Goal: Task Accomplishment & Management: Manage account settings

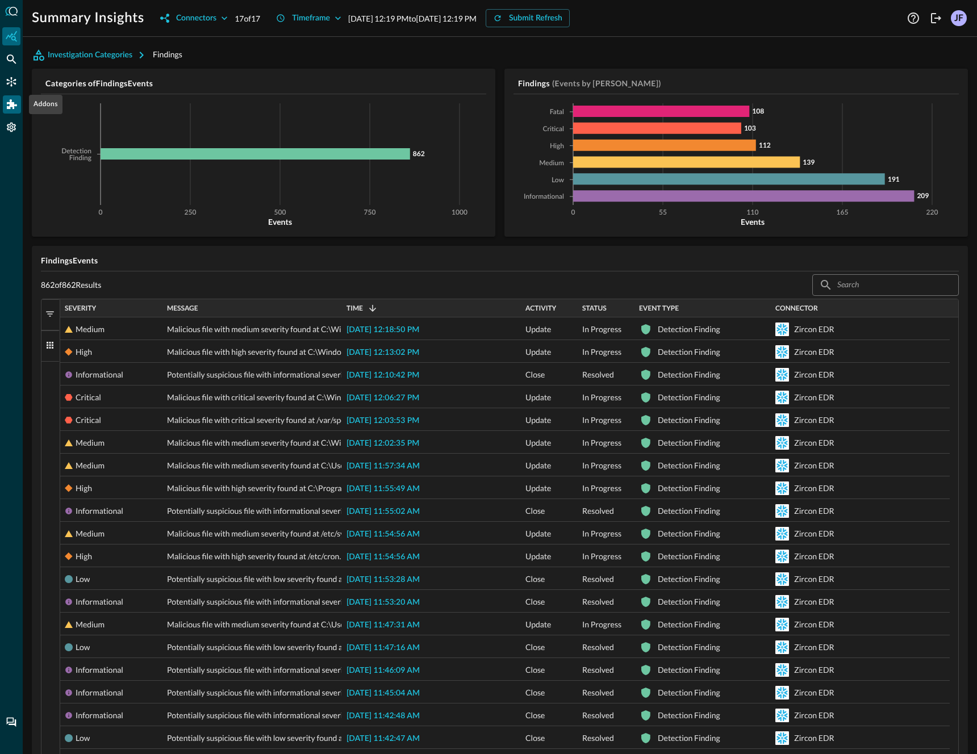
click at [12, 107] on icon "Addons" at bounding box center [12, 104] width 10 height 10
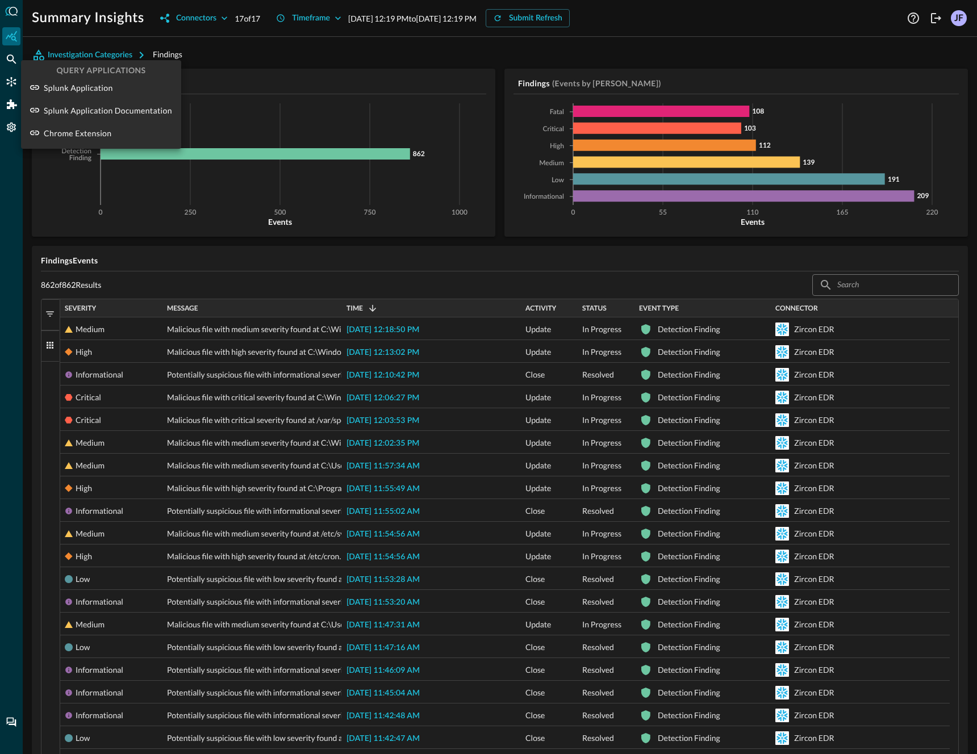
click at [16, 136] on div at bounding box center [488, 377] width 977 height 754
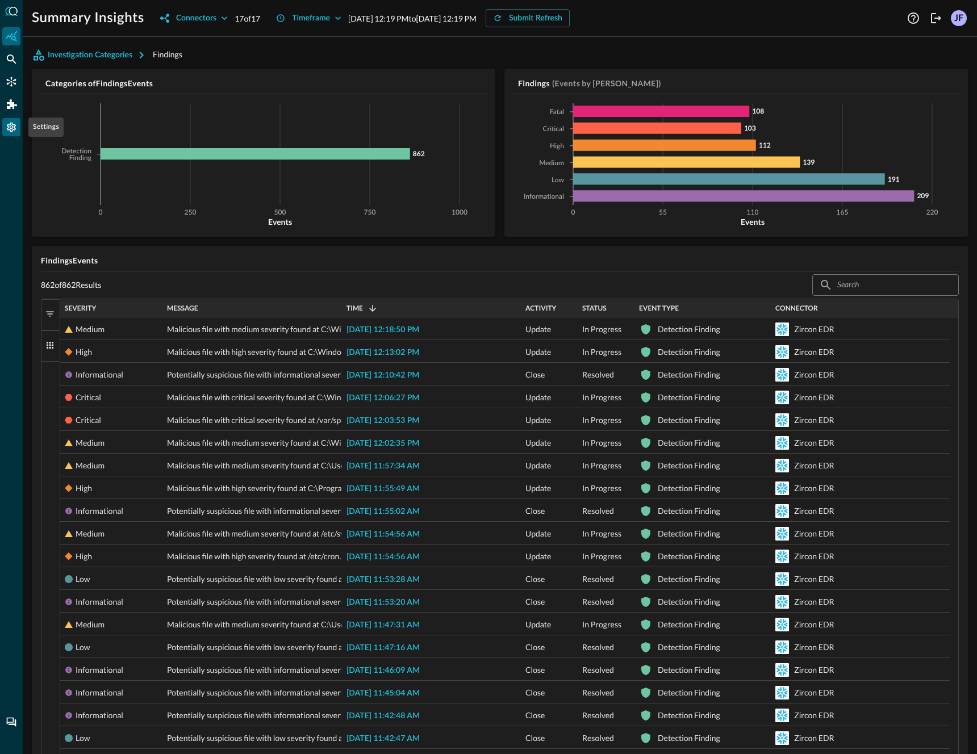
click at [15, 129] on icon "Settings" at bounding box center [11, 128] width 9 height 10
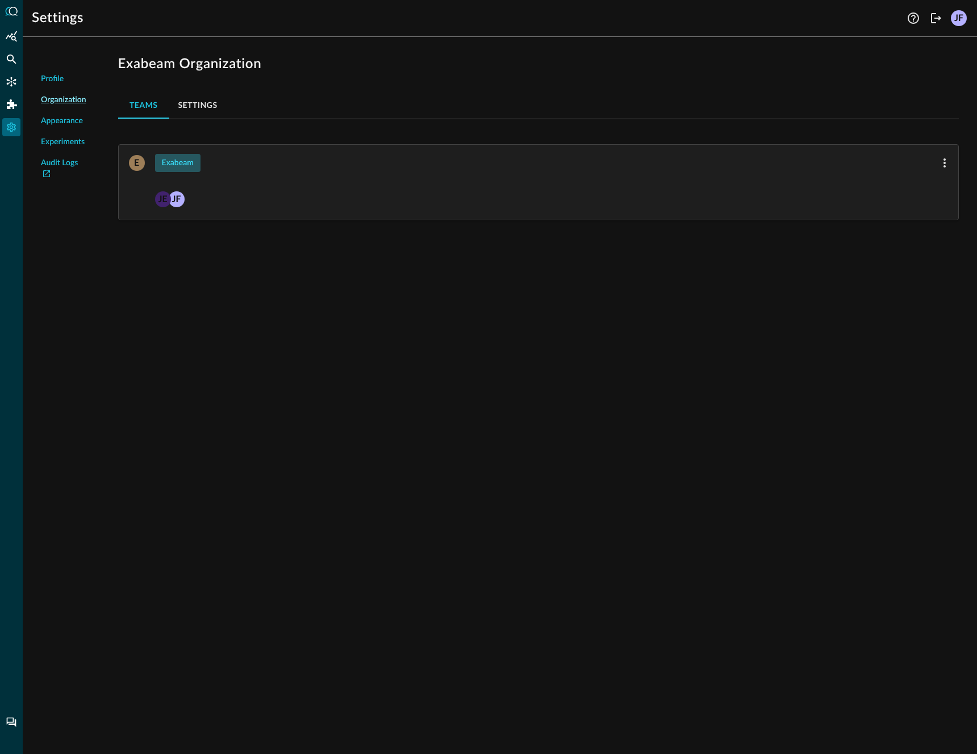
click at [197, 163] on button "Exabeam" at bounding box center [177, 163] width 45 height 18
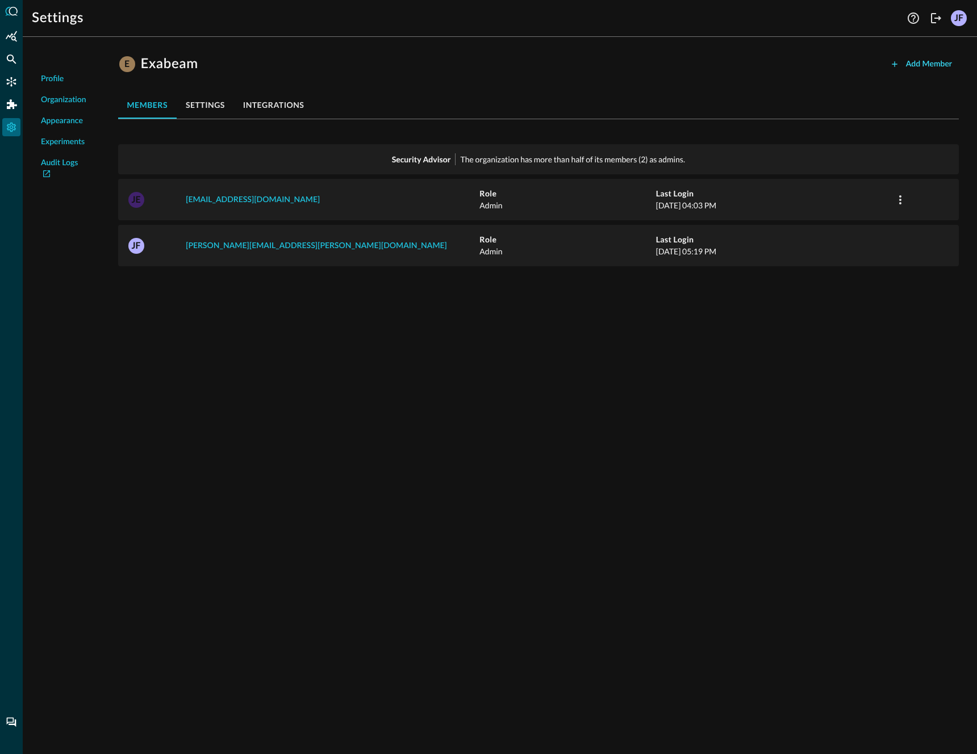
click at [908, 69] on div "Add Member" at bounding box center [929, 64] width 46 height 14
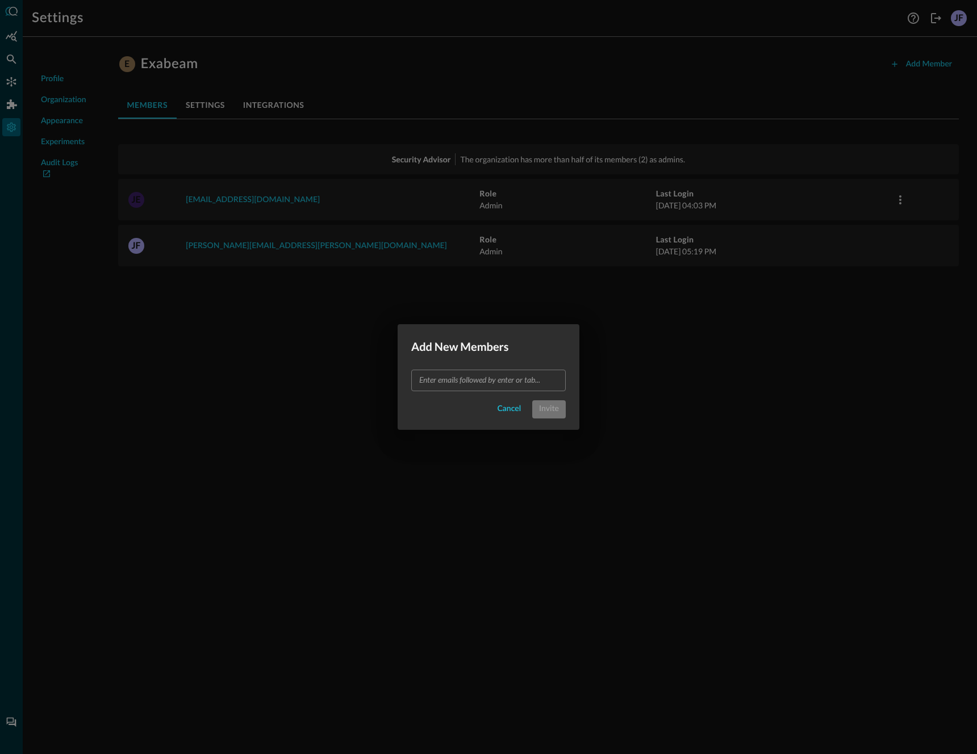
click at [458, 368] on h2 "Add New Members" at bounding box center [489, 346] width 182 height 45
click at [463, 383] on input "text" at bounding box center [488, 380] width 146 height 14
click at [470, 386] on input "jeremy.fisher+user@secdataops.com" at bounding box center [488, 380] width 146 height 14
click at [471, 380] on input "jeremy.fisher+user@secdataops.com" at bounding box center [488, 380] width 146 height 14
type input "jeremy.fisher+exauser@secdataops.com"
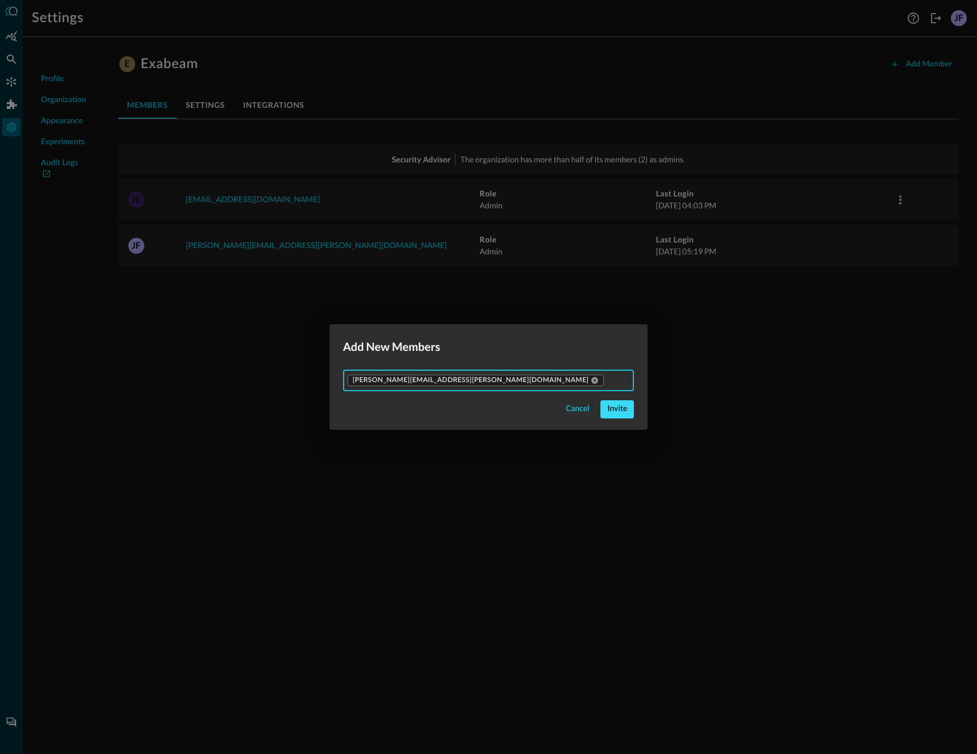
click at [607, 412] on div "Invite" at bounding box center [617, 409] width 20 height 14
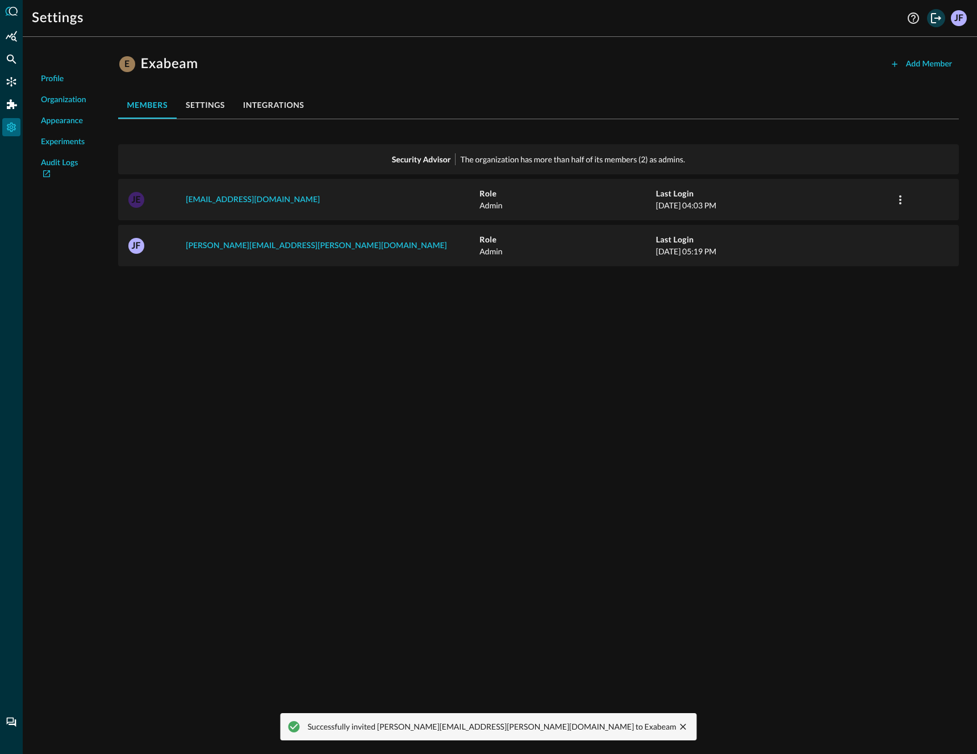
click at [940, 18] on icon "Logout" at bounding box center [936, 18] width 10 height 10
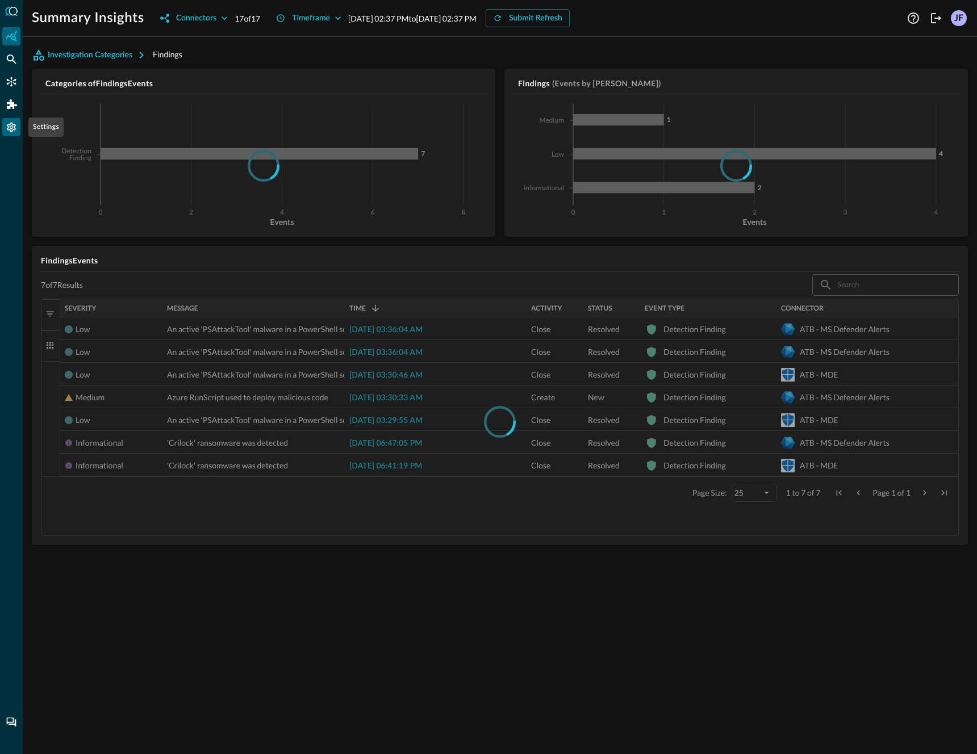
click at [14, 130] on icon "Settings" at bounding box center [11, 128] width 9 height 10
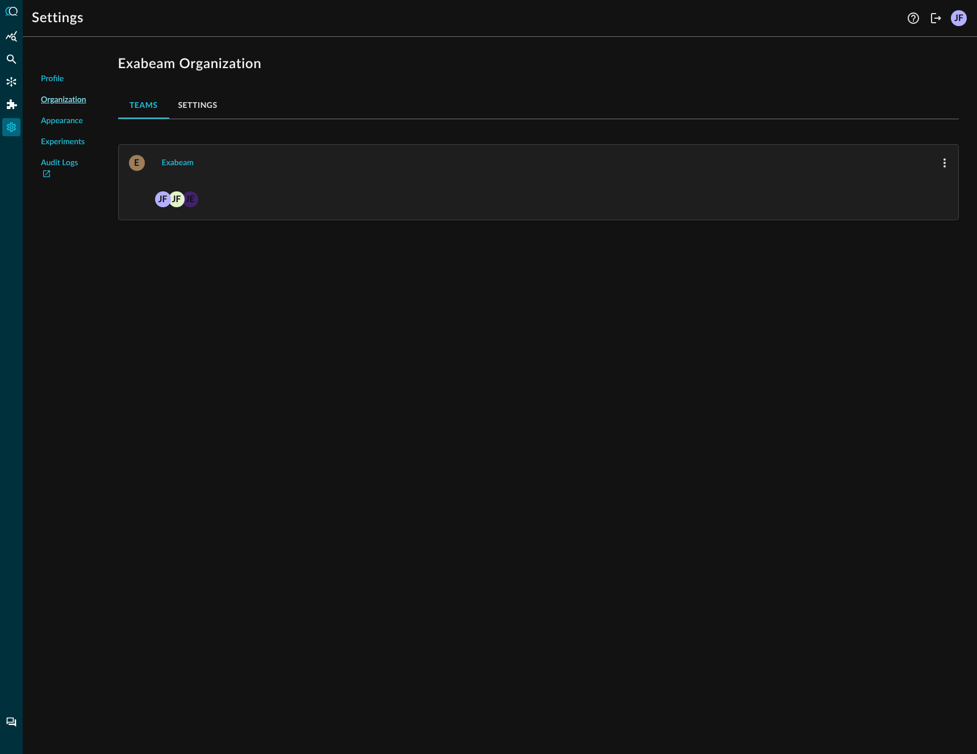
click at [209, 106] on button "Settings" at bounding box center [197, 104] width 57 height 27
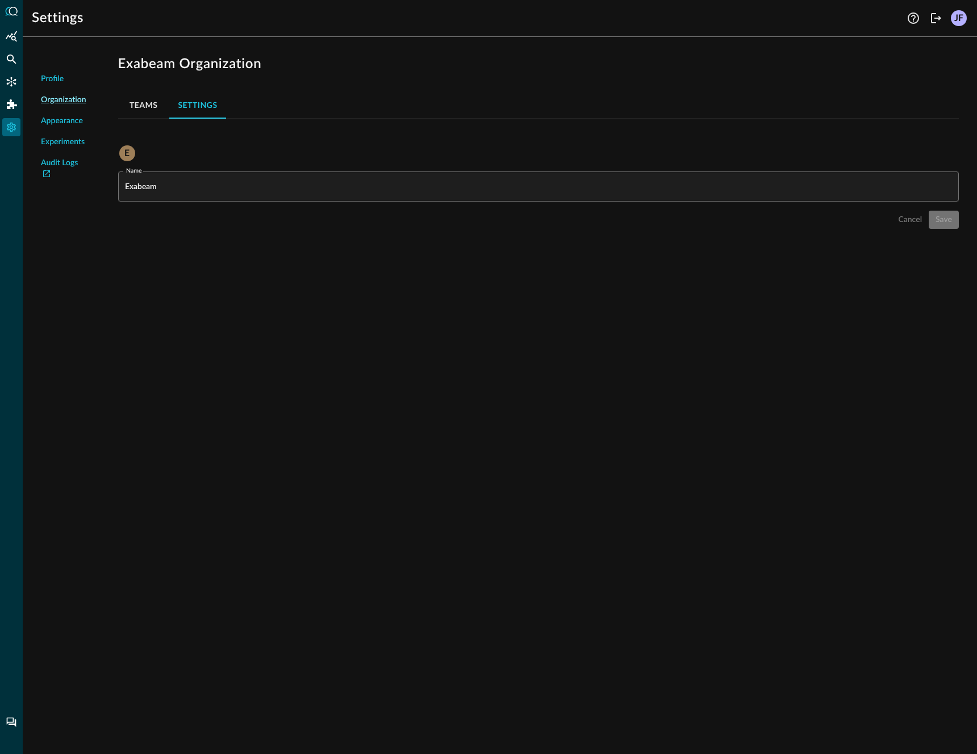
click at [544, 105] on div "Teams Settings" at bounding box center [538, 104] width 841 height 27
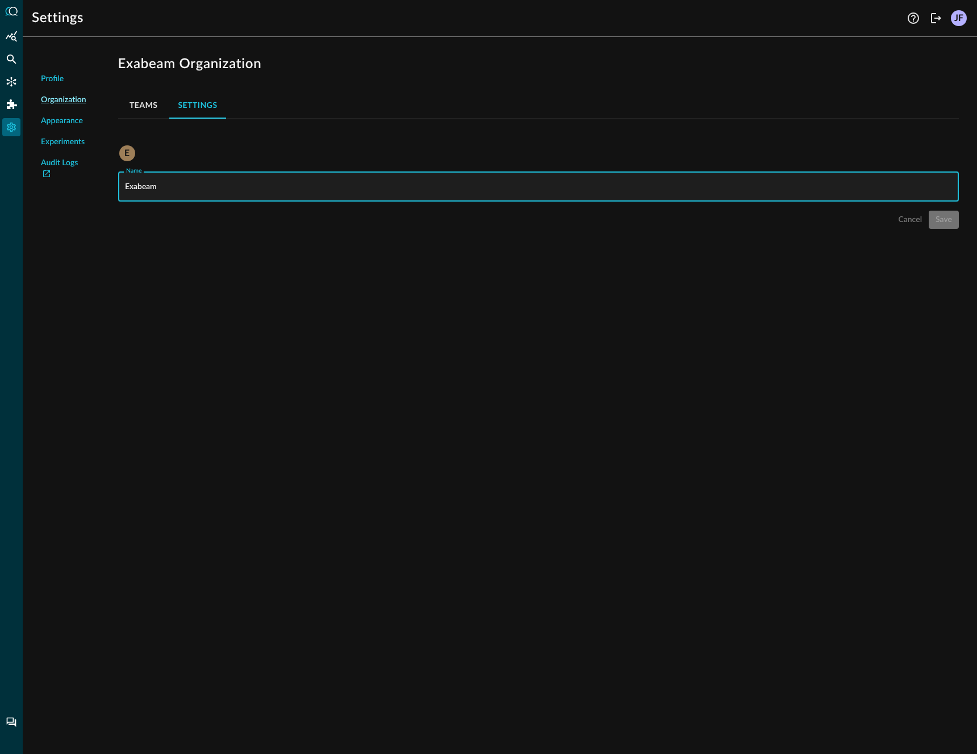
click at [180, 186] on input "Exabeam" at bounding box center [542, 187] width 834 height 30
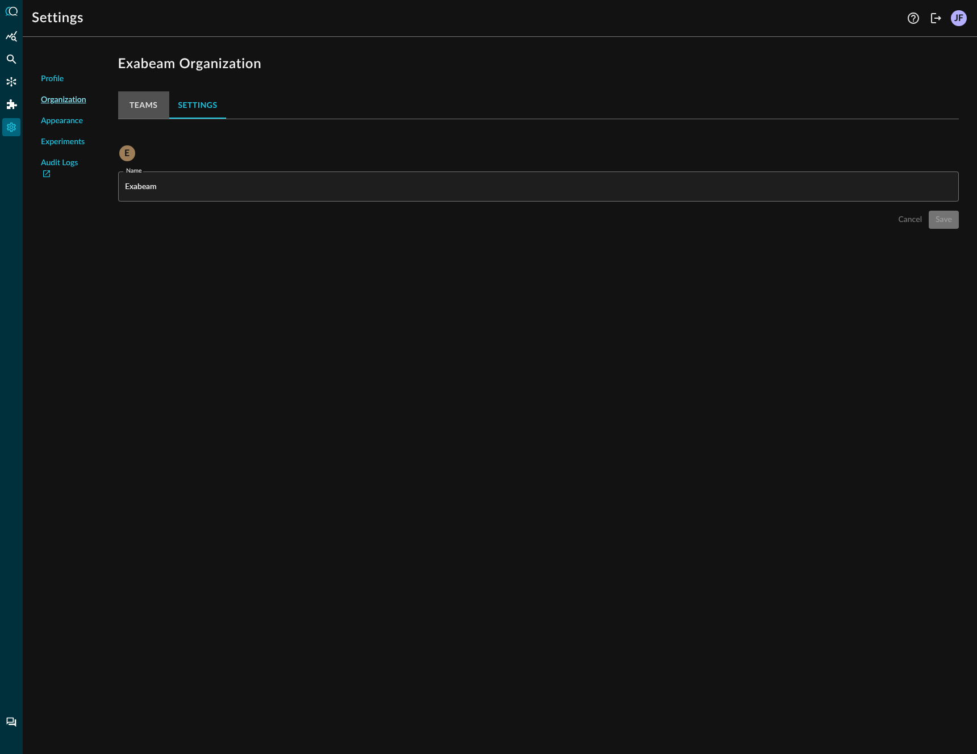
click at [144, 109] on button "Teams" at bounding box center [143, 104] width 51 height 27
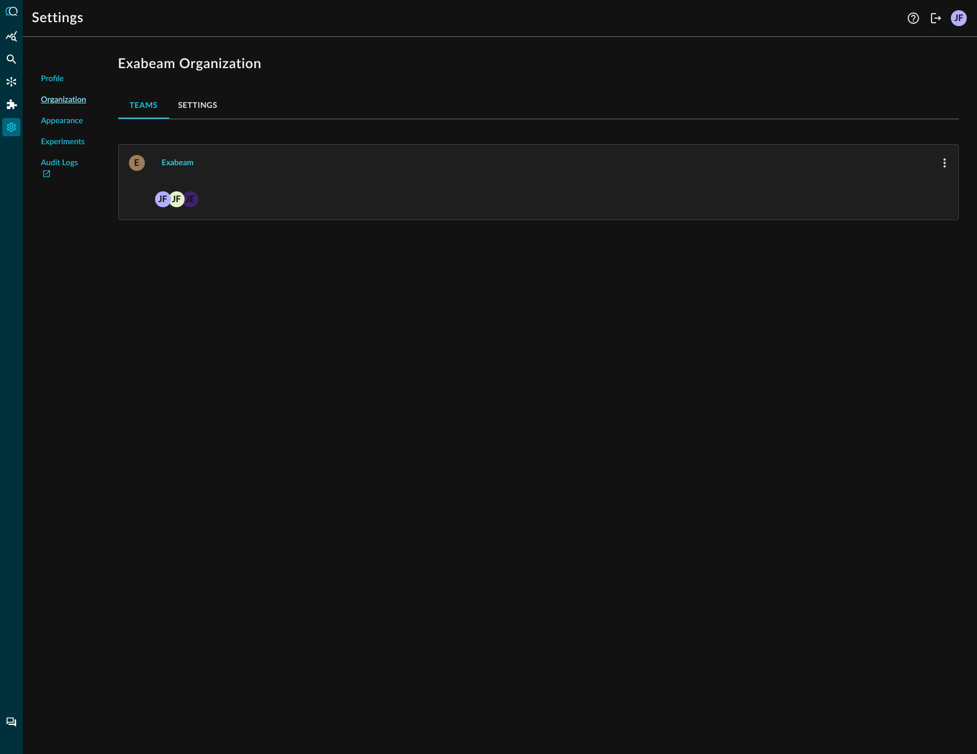
click at [180, 162] on div "Exabeam" at bounding box center [178, 163] width 32 height 14
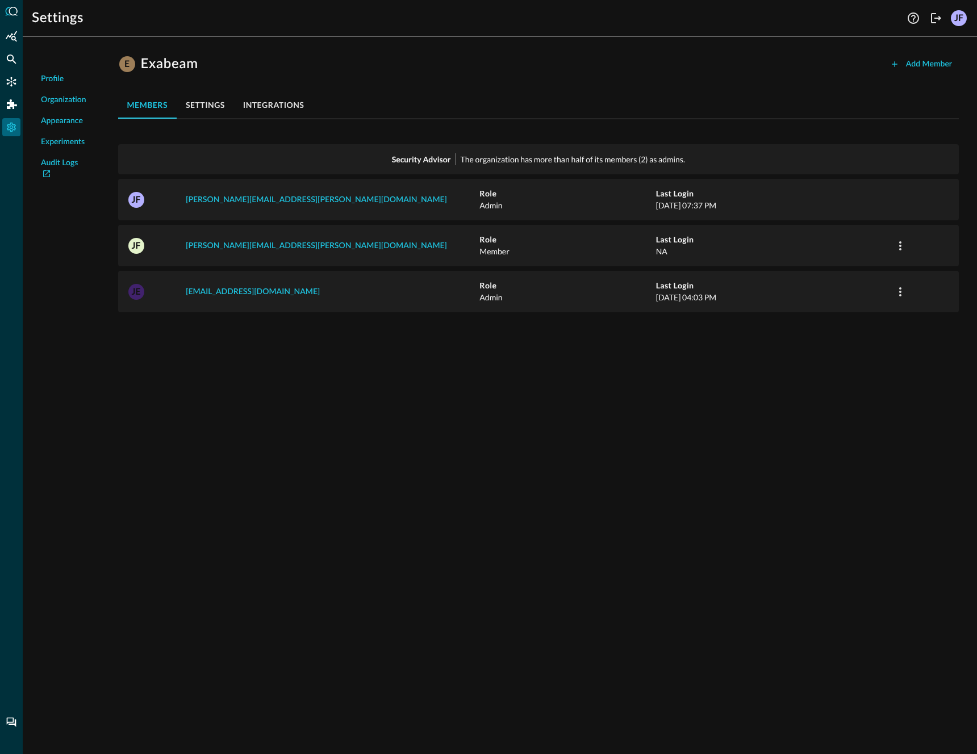
click at [248, 106] on button "integrations" at bounding box center [274, 104] width 80 height 27
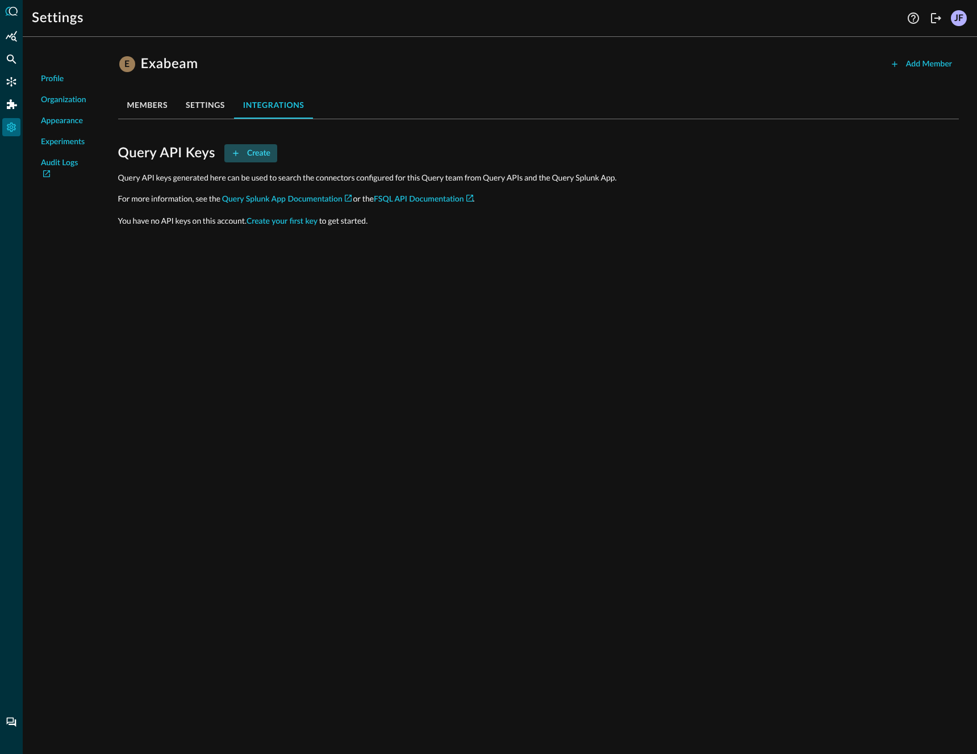
click at [263, 154] on div "Create" at bounding box center [258, 154] width 23 height 14
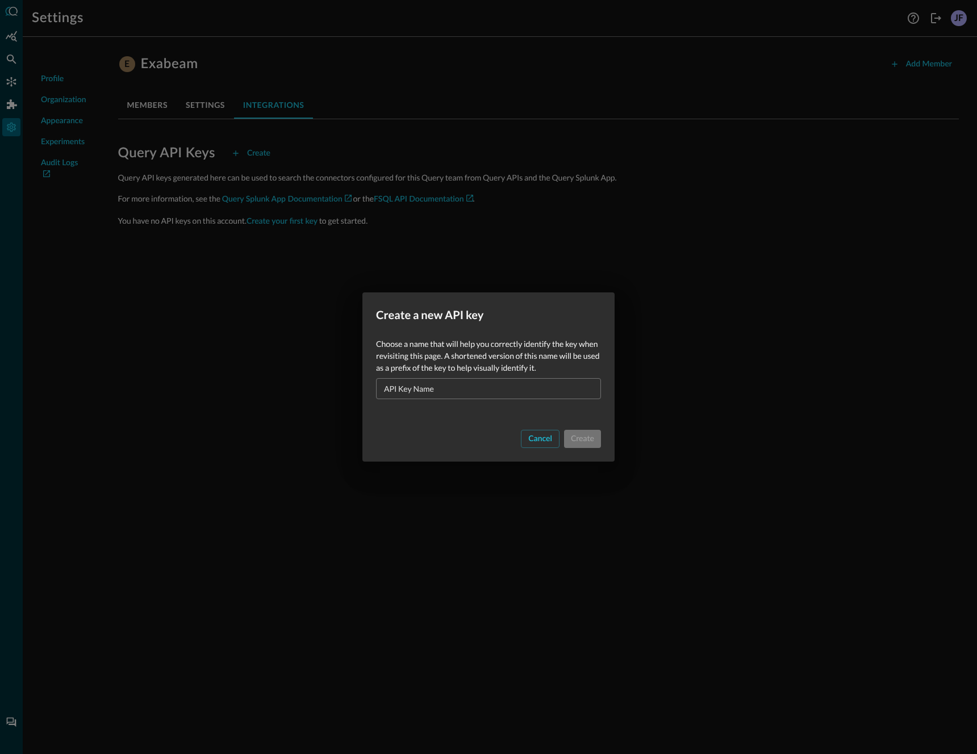
click at [507, 387] on input "API Key Name" at bounding box center [492, 388] width 218 height 21
type input "user"
click at [583, 437] on div "Create" at bounding box center [582, 440] width 23 height 14
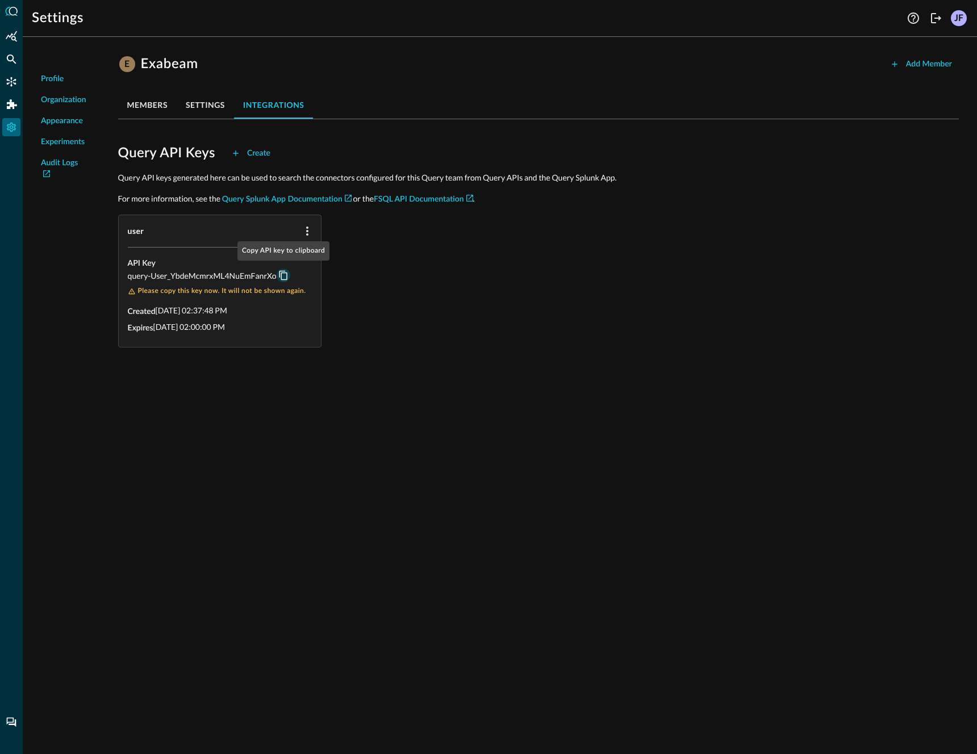
click at [283, 275] on icon "Copy API key to clipboard" at bounding box center [283, 275] width 10 height 10
